Goal: Navigation & Orientation: Find specific page/section

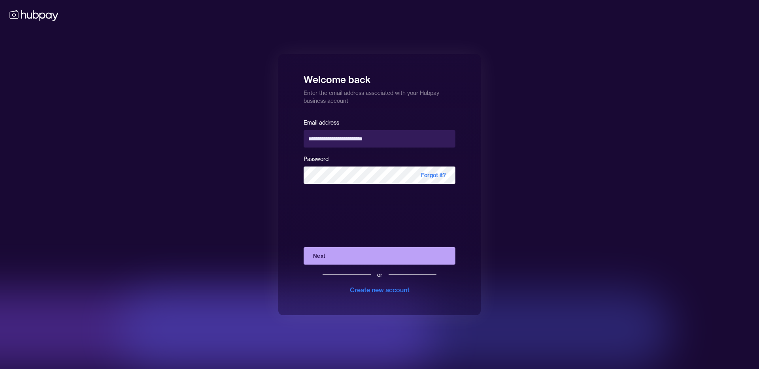
click at [320, 258] on button "Next" at bounding box center [379, 255] width 152 height 17
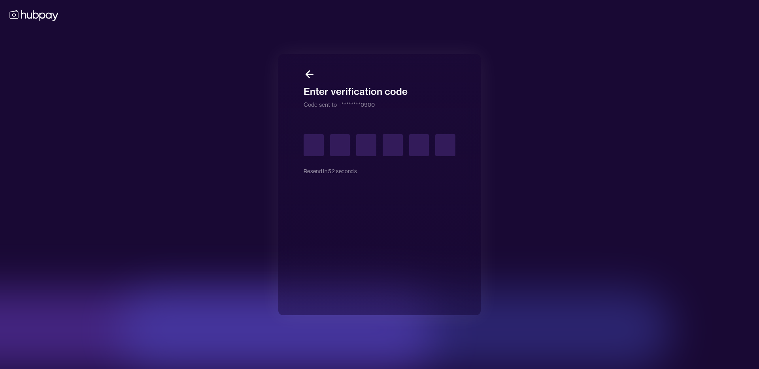
type input "*"
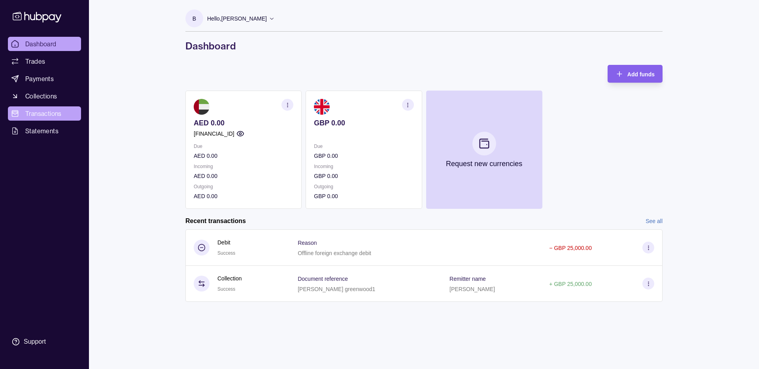
click at [51, 117] on span "Transactions" at bounding box center [43, 113] width 36 height 9
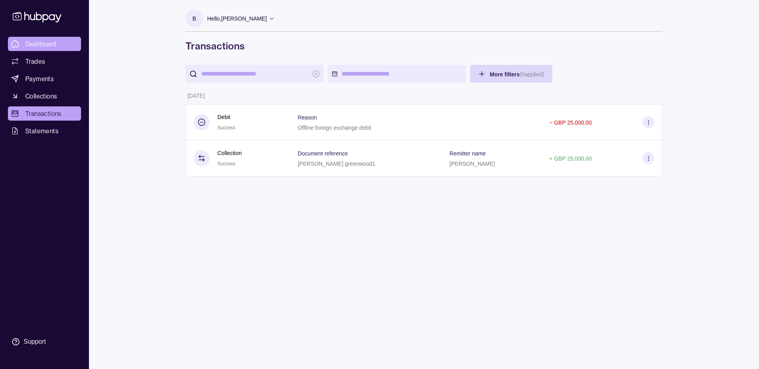
click at [38, 43] on span "Dashboard" at bounding box center [40, 43] width 31 height 9
